Goal: Information Seeking & Learning: Learn about a topic

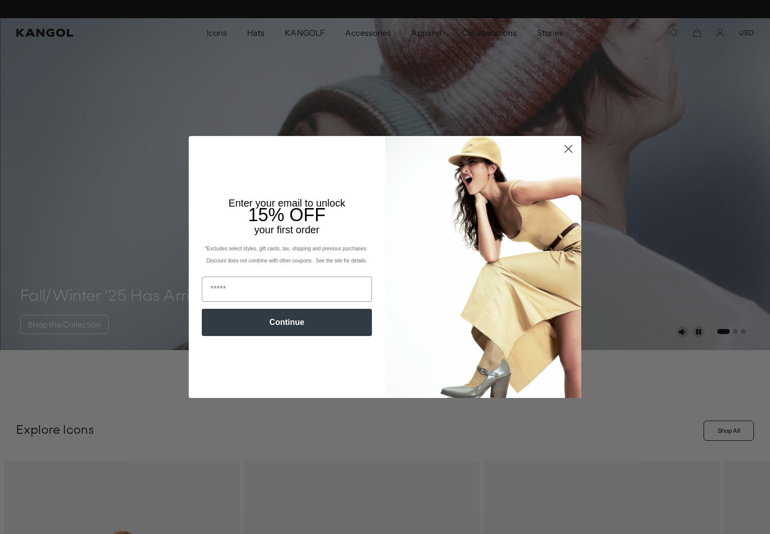
scroll to position [0, 207]
click at [564, 153] on circle "Close dialog" at bounding box center [568, 148] width 17 height 17
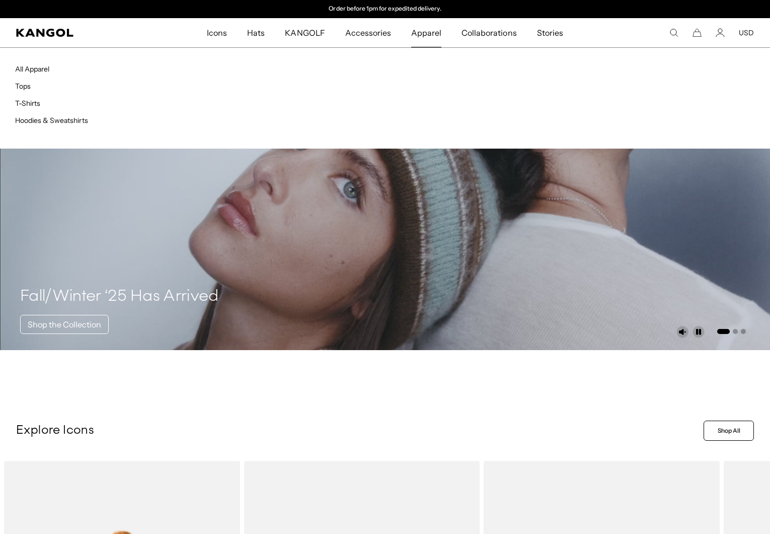
click at [425, 40] on span "Apparel" at bounding box center [426, 32] width 30 height 29
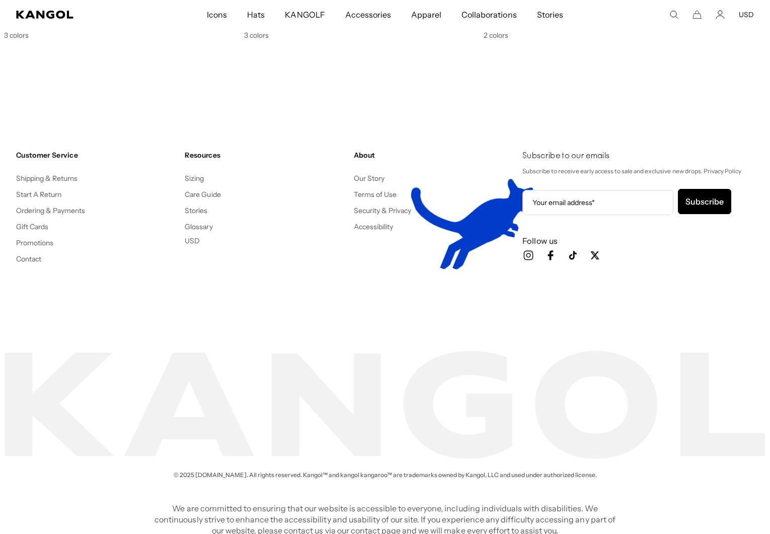
scroll to position [0, 207]
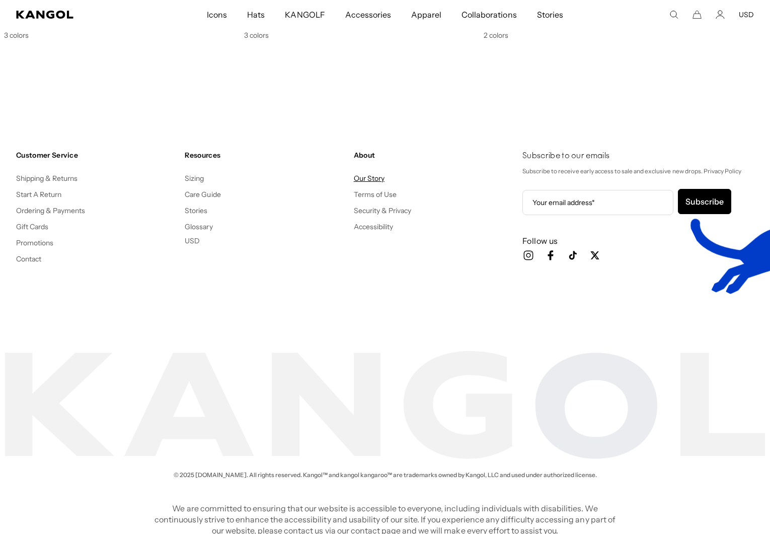
click at [357, 174] on link "Our Story" at bounding box center [369, 178] width 31 height 9
